Goal: Transaction & Acquisition: Purchase product/service

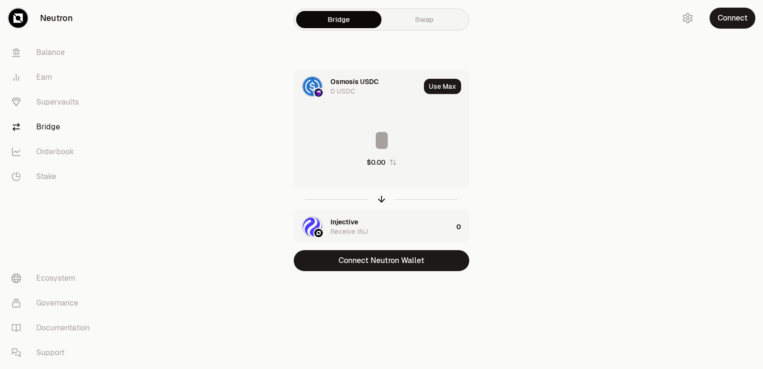
click at [654, 173] on main "Bridge Swap Osmosis USDC 0 USDC Use Max $0.00 Injective Receive INJ 0 Connect N…" at bounding box center [435, 154] width 656 height 309
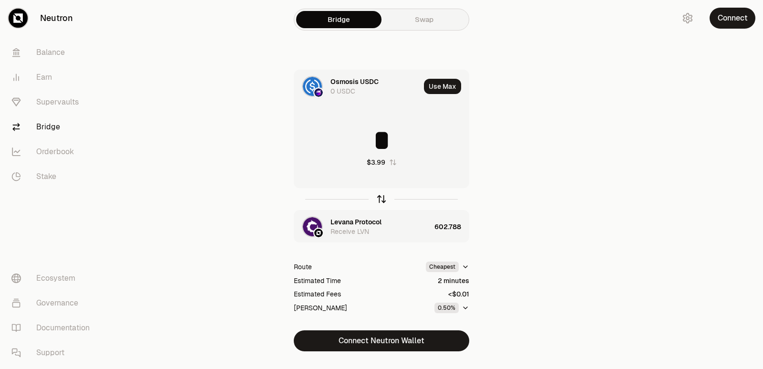
click at [377, 199] on icon "button" at bounding box center [381, 199] width 10 height 10
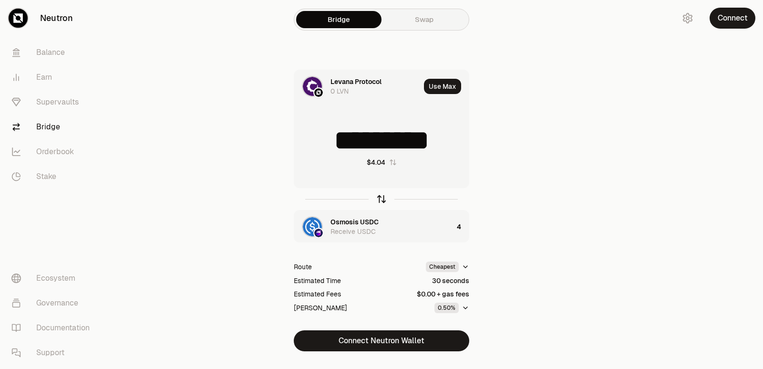
click at [377, 199] on icon "button" at bounding box center [381, 199] width 10 height 10
type input "*"
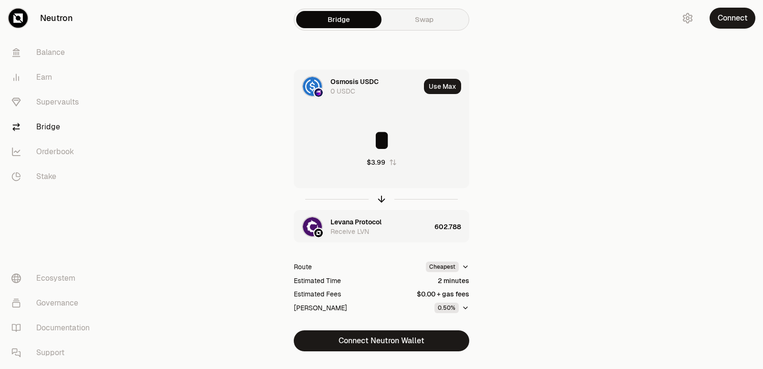
click at [359, 225] on div "Levana Protocol" at bounding box center [356, 222] width 51 height 10
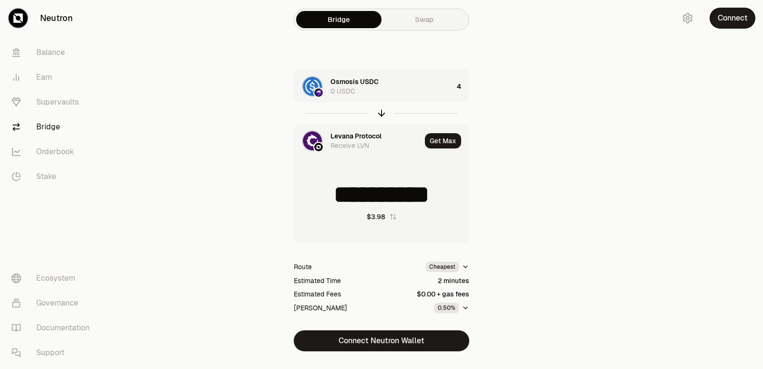
click at [351, 132] on div "Levana Protocol" at bounding box center [356, 136] width 51 height 10
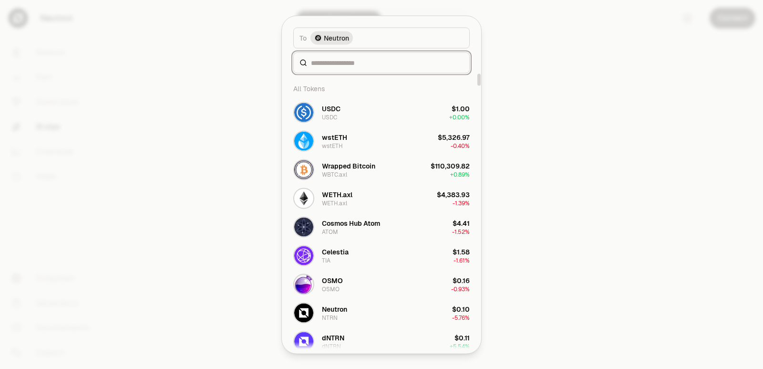
click at [329, 64] on input at bounding box center [387, 63] width 153 height 10
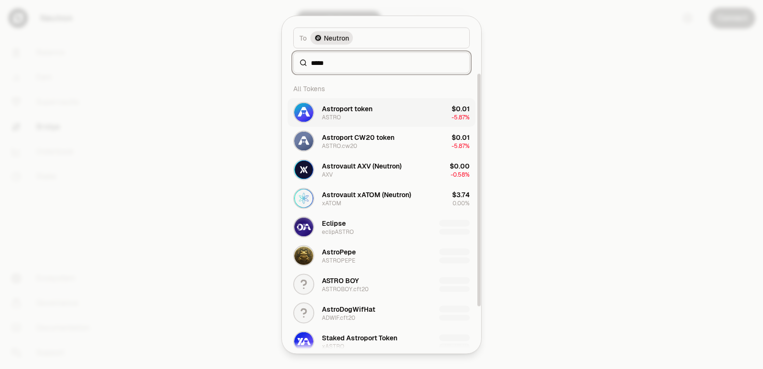
type input "*****"
click at [355, 119] on div "Astroport token ASTRO" at bounding box center [347, 112] width 51 height 17
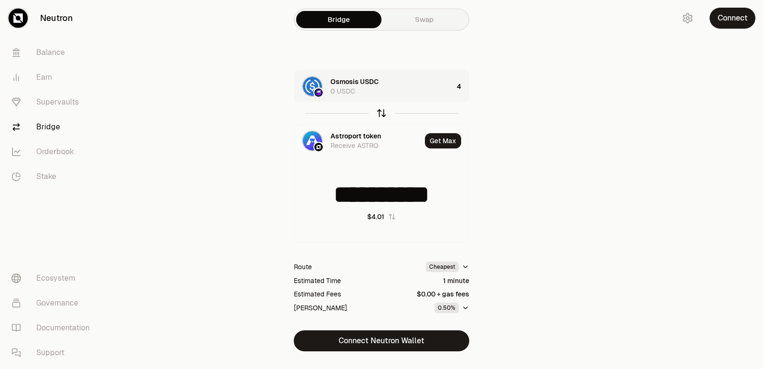
click at [380, 114] on icon "button" at bounding box center [381, 113] width 10 height 10
click at [379, 112] on icon "button" at bounding box center [382, 111] width 6 height 3
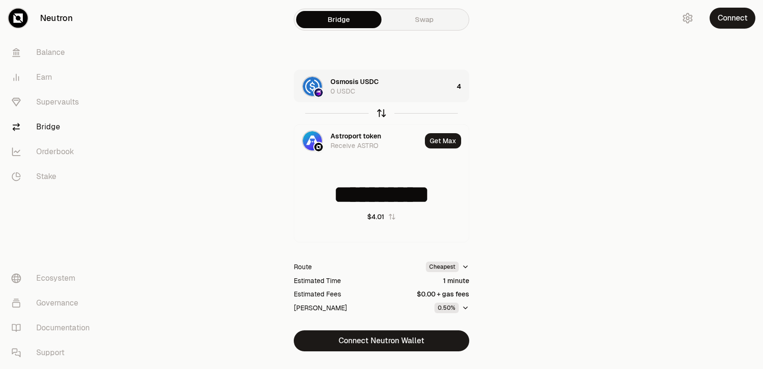
type input "*"
